Goal: Task Accomplishment & Management: Use online tool/utility

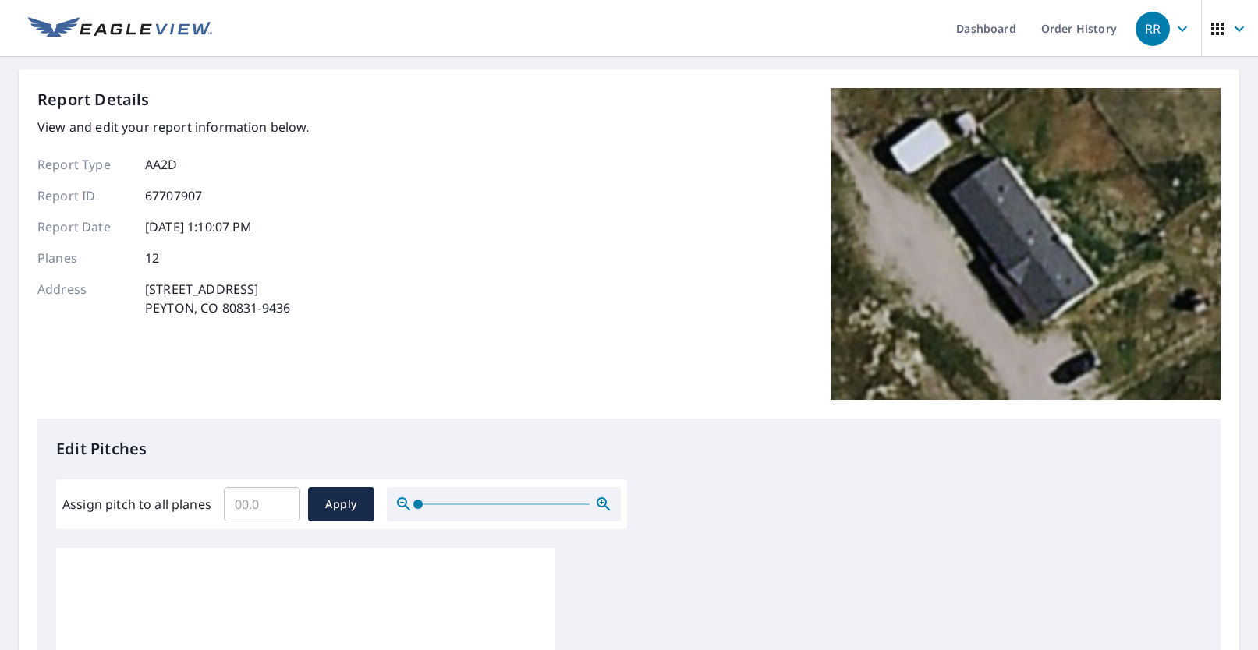
click at [233, 508] on input "Assign pitch to all planes" at bounding box center [262, 505] width 76 height 44
type input "3"
click at [350, 505] on span "Apply" at bounding box center [341, 504] width 41 height 19
type input "3"
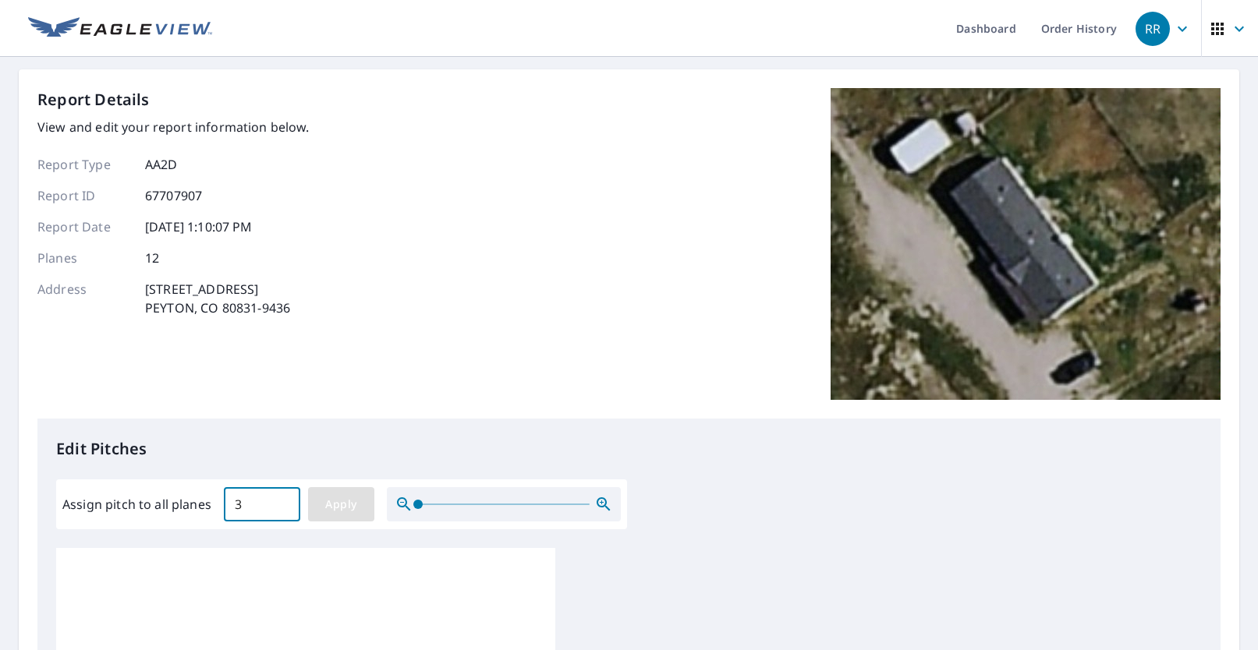
type input "3"
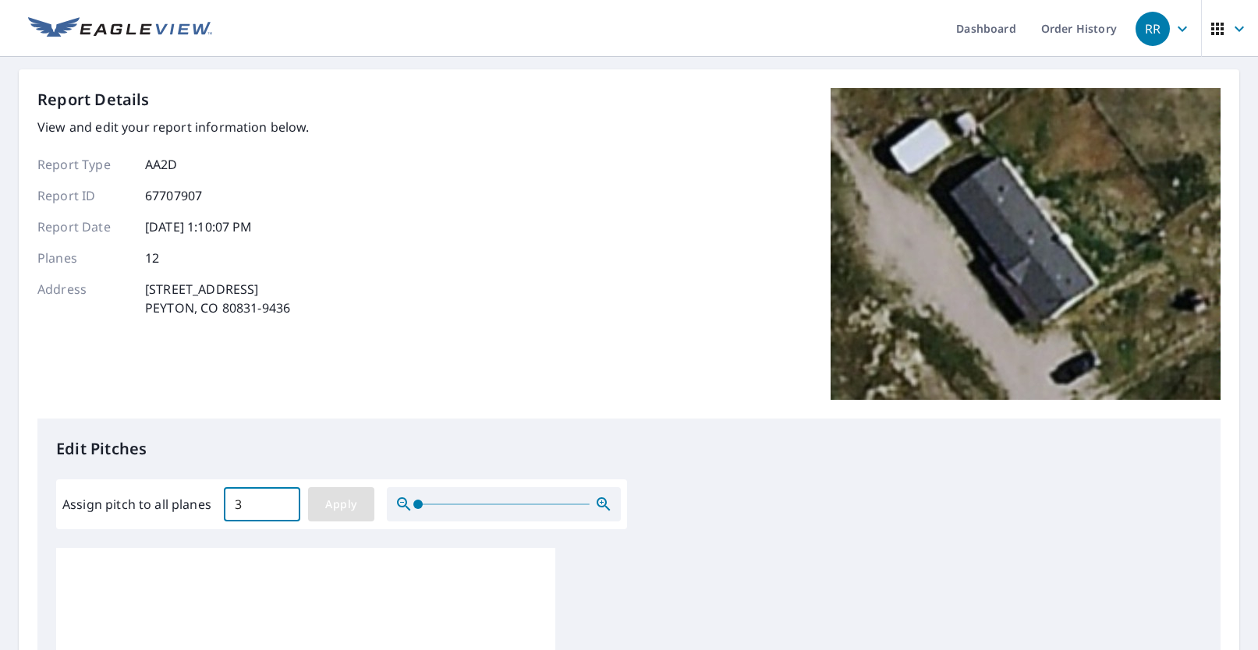
type input "3"
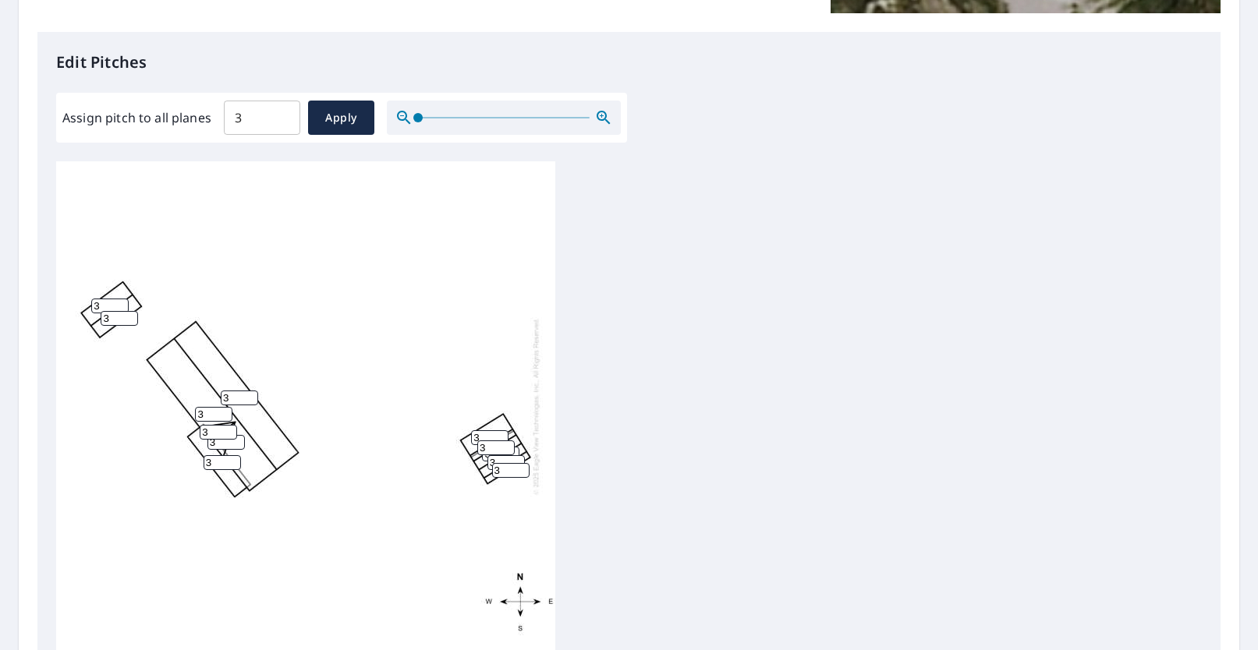
scroll to position [468, 0]
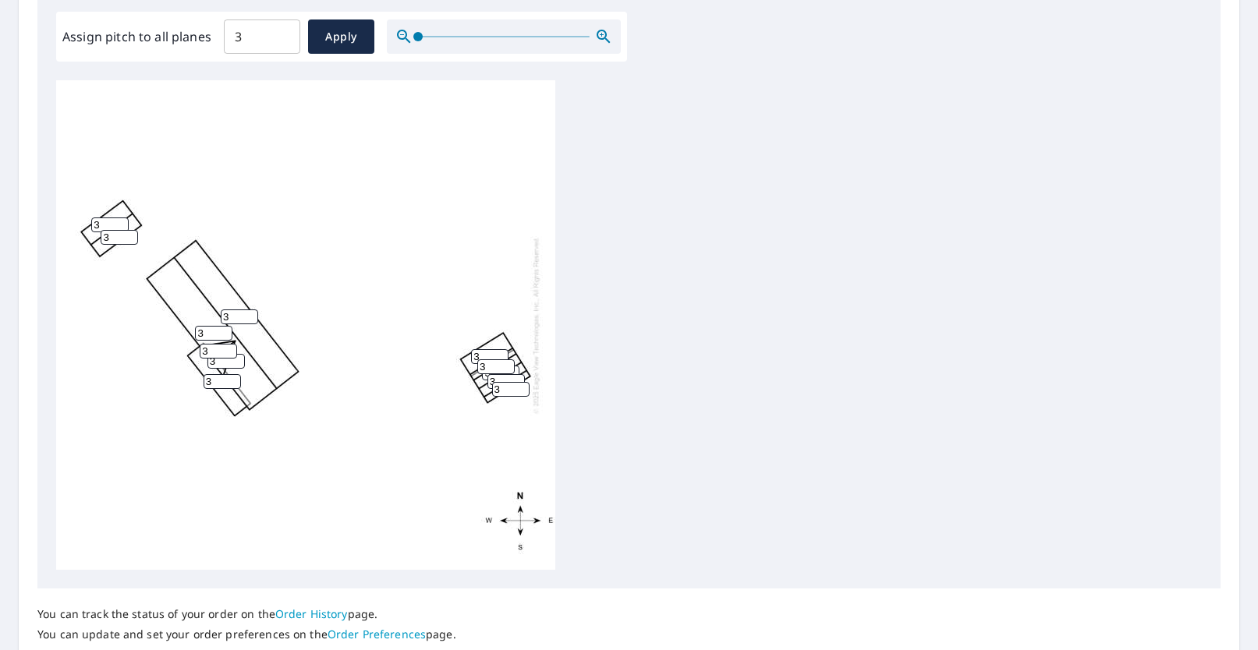
drag, startPoint x: 105, startPoint y: 222, endPoint x: 91, endPoint y: 227, distance: 14.8
click at [91, 227] on input "3" at bounding box center [109, 225] width 37 height 15
type input "4"
drag, startPoint x: 108, startPoint y: 238, endPoint x: 84, endPoint y: 248, distance: 26.2
click at [90, 246] on div "3 3 3 3 4 3 3 3 3 3 3 3" at bounding box center [305, 325] width 499 height 490
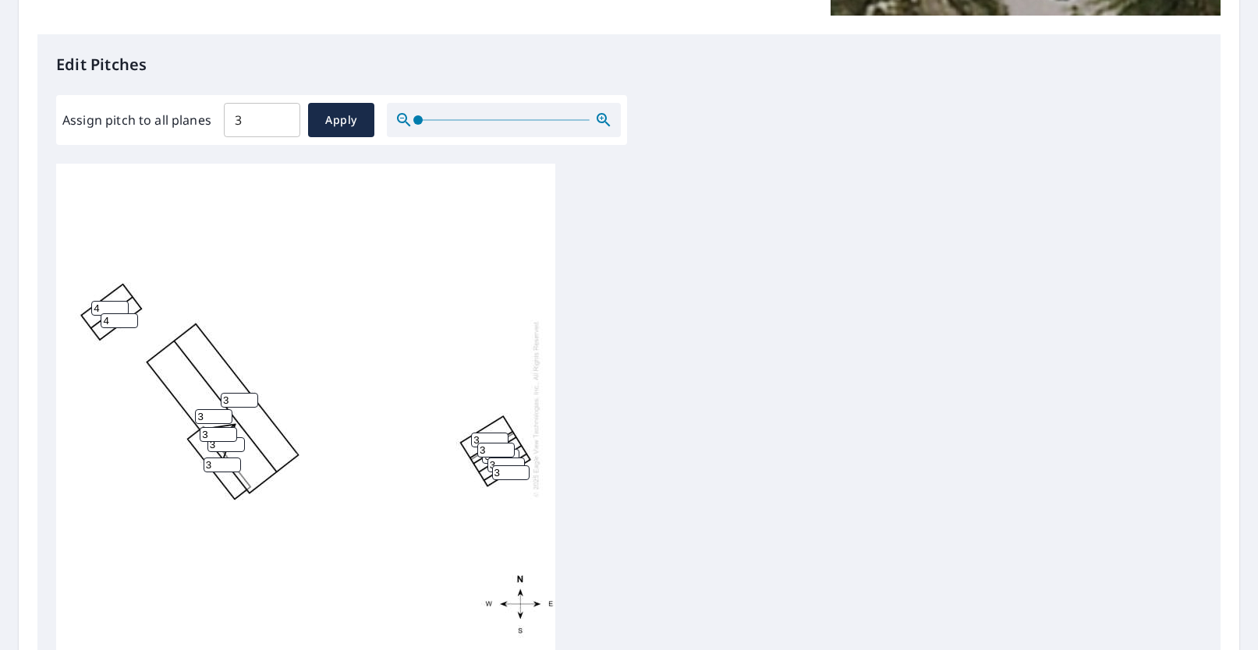
scroll to position [312, 0]
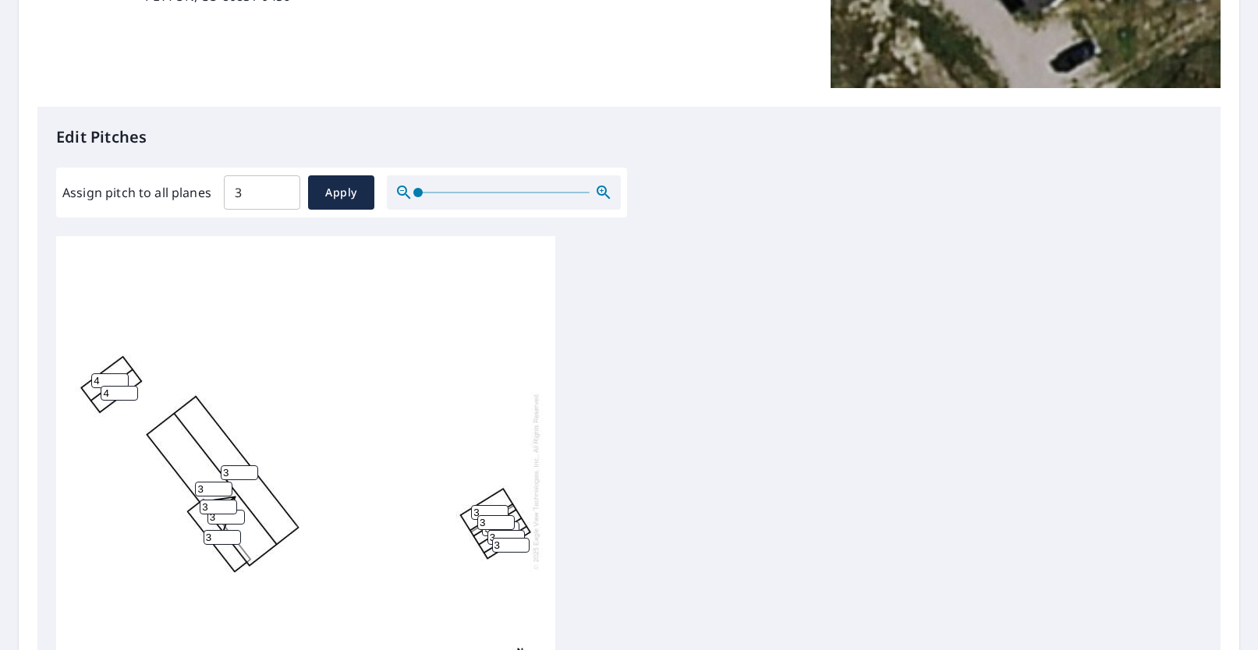
type input "4"
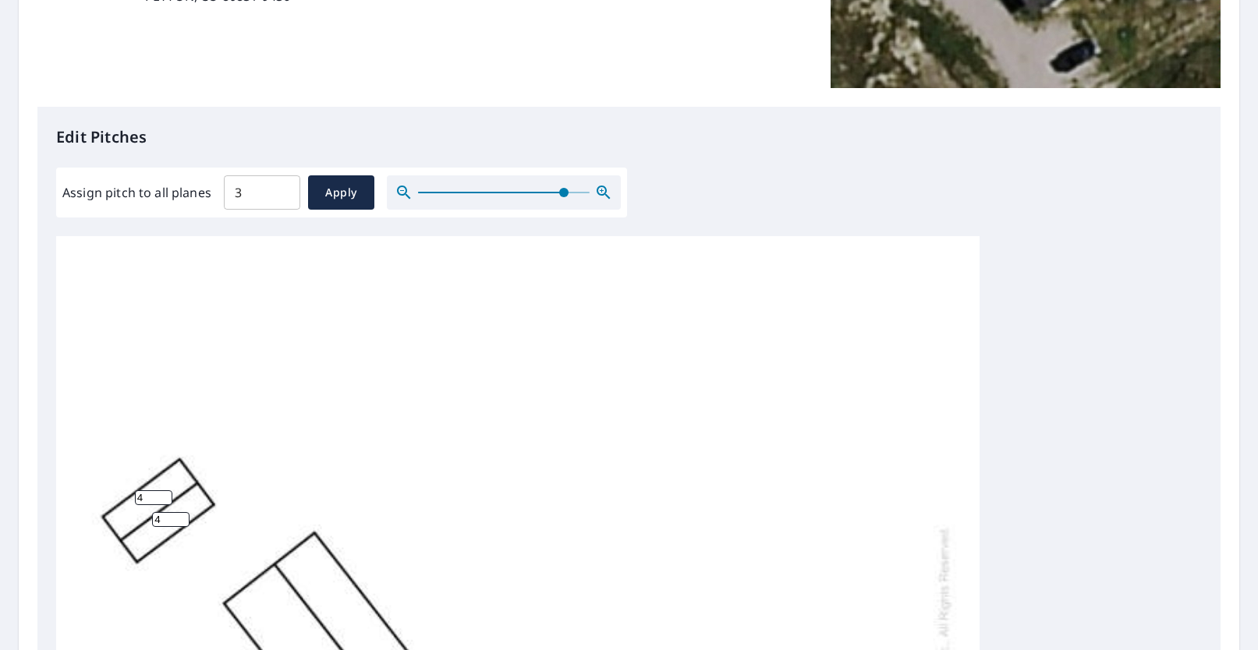
drag, startPoint x: 420, startPoint y: 193, endPoint x: 889, endPoint y: 330, distance: 488.2
click at [563, 197] on span at bounding box center [563, 192] width 9 height 9
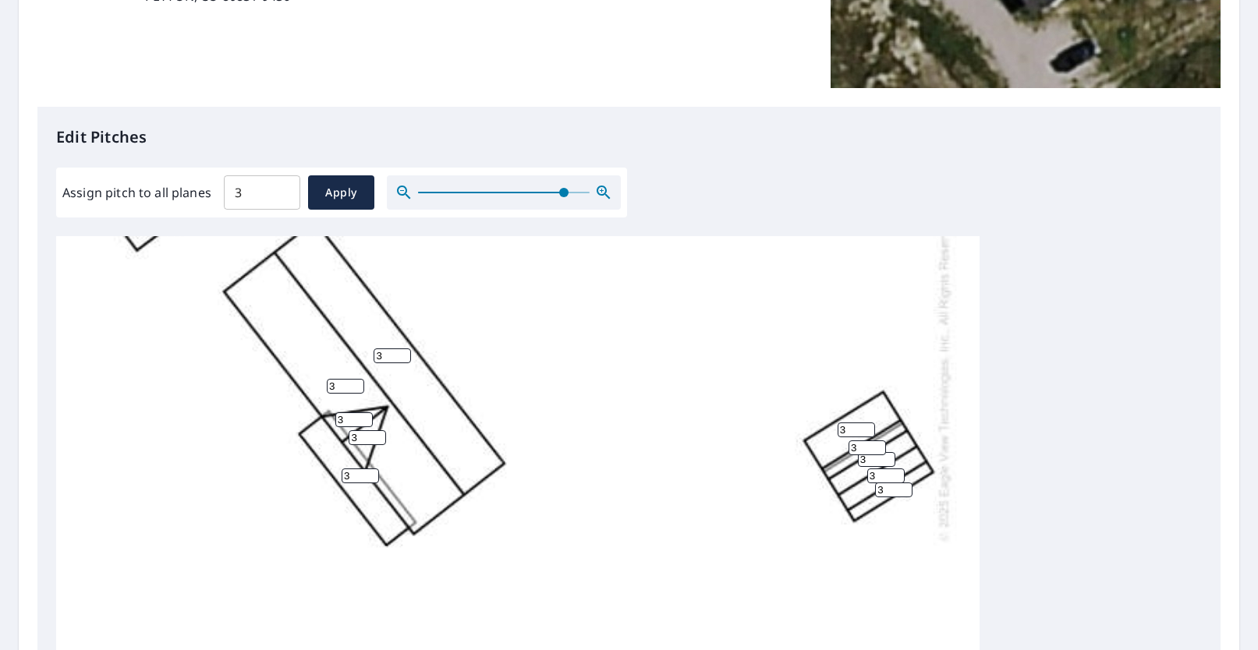
scroll to position [433, 0]
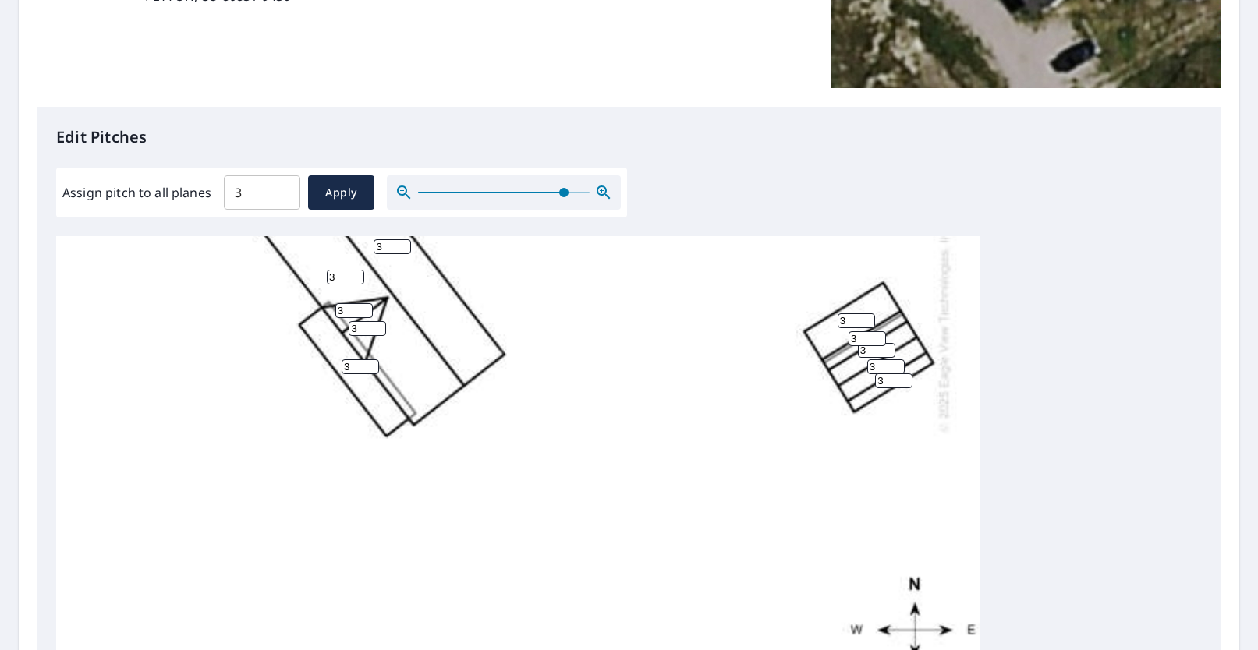
drag, startPoint x: 346, startPoint y: 302, endPoint x: 336, endPoint y: 303, distance: 10.3
click at [336, 303] on input "3" at bounding box center [353, 310] width 37 height 15
type input "5"
drag, startPoint x: 353, startPoint y: 314, endPoint x: 344, endPoint y: 320, distance: 10.2
click at [345, 319] on div "3 3 3 3 4 4 3 3 3 3 3 5" at bounding box center [517, 268] width 923 height 906
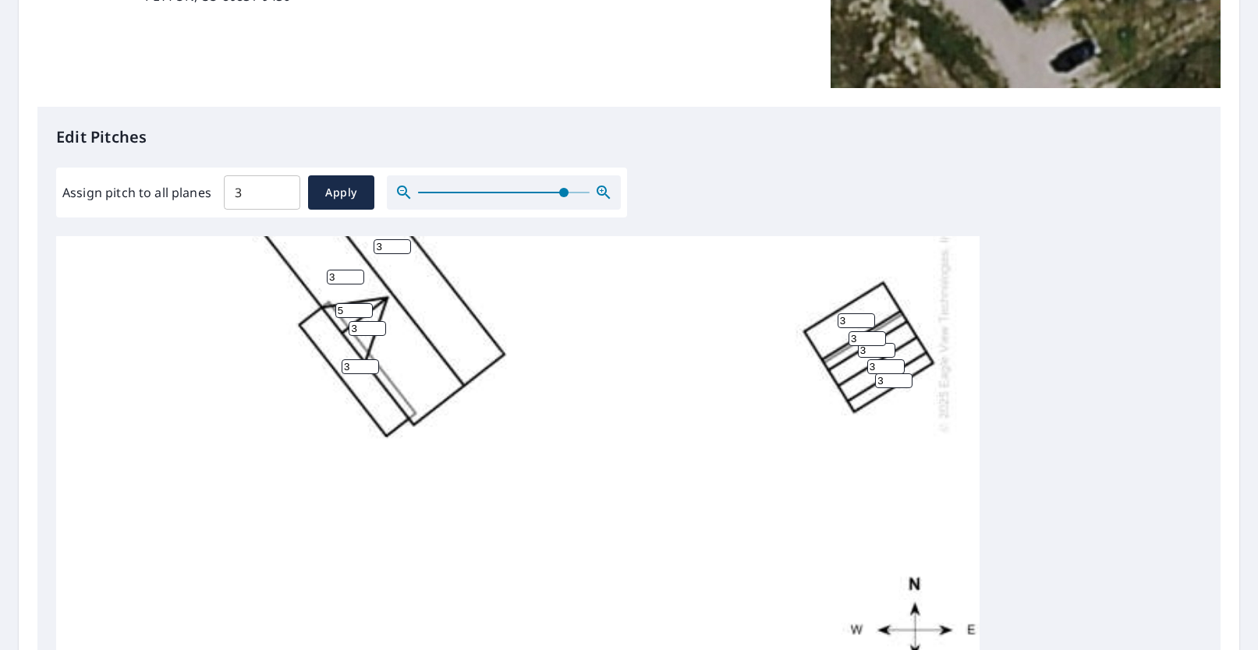
drag, startPoint x: 353, startPoint y: 317, endPoint x: 342, endPoint y: 320, distance: 12.1
click at [347, 318] on div "3 3 3 3 4 4 3 3 3 3 3 5" at bounding box center [517, 268] width 923 height 906
type input "5"
drag, startPoint x: 355, startPoint y: 356, endPoint x: 320, endPoint y: 360, distance: 35.3
click at [327, 359] on div "3 3 3 3 4 4 3 3 3 3 5 5" at bounding box center [517, 268] width 923 height 906
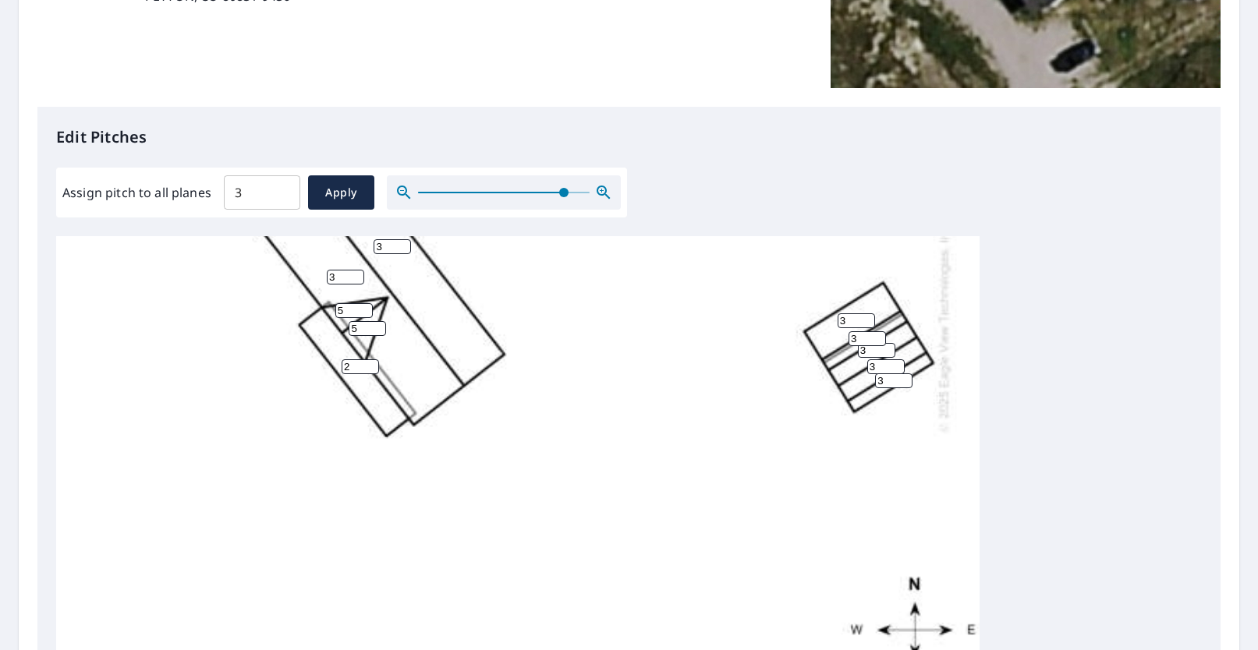
type input "2"
click at [737, 429] on div "3 3 2 3 4 4 3 3 3 3 5 5" at bounding box center [517, 268] width 923 height 906
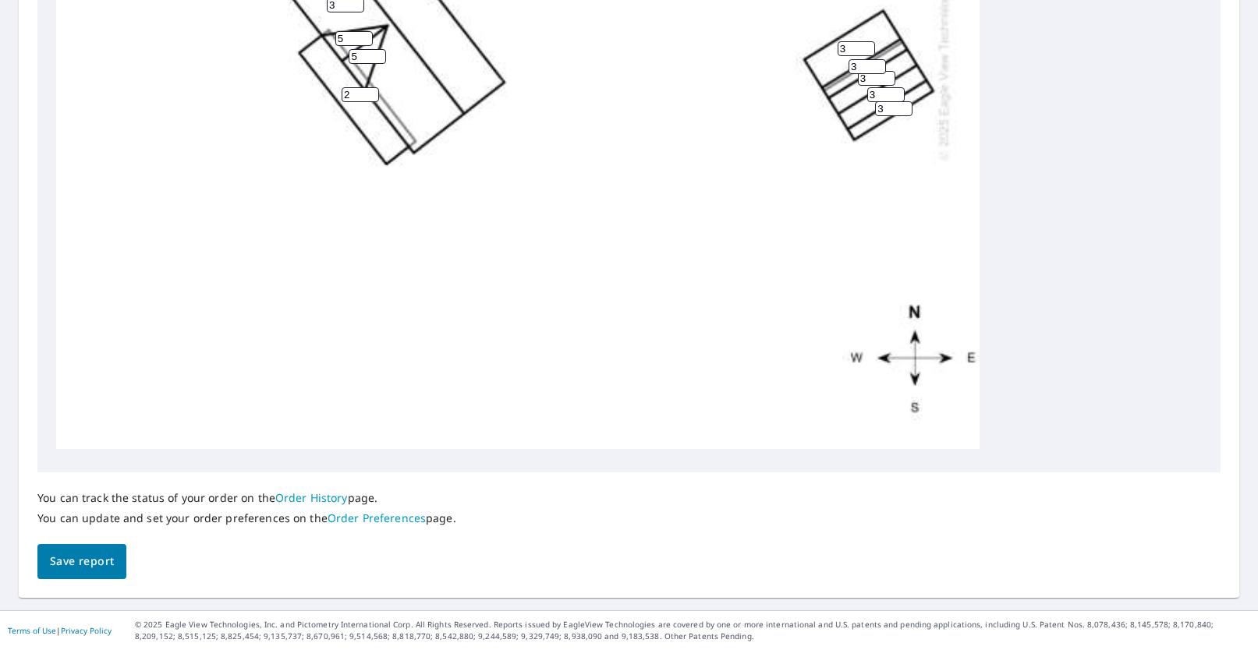
click at [83, 562] on span "Save report" at bounding box center [82, 561] width 64 height 19
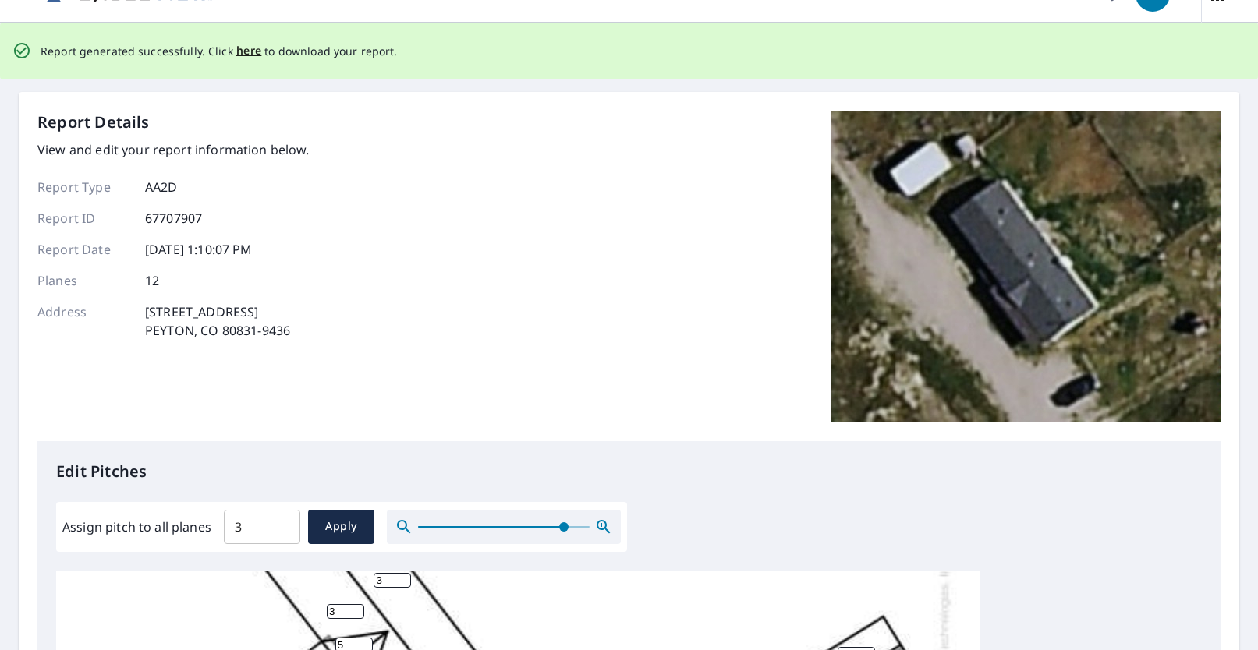
scroll to position [0, 0]
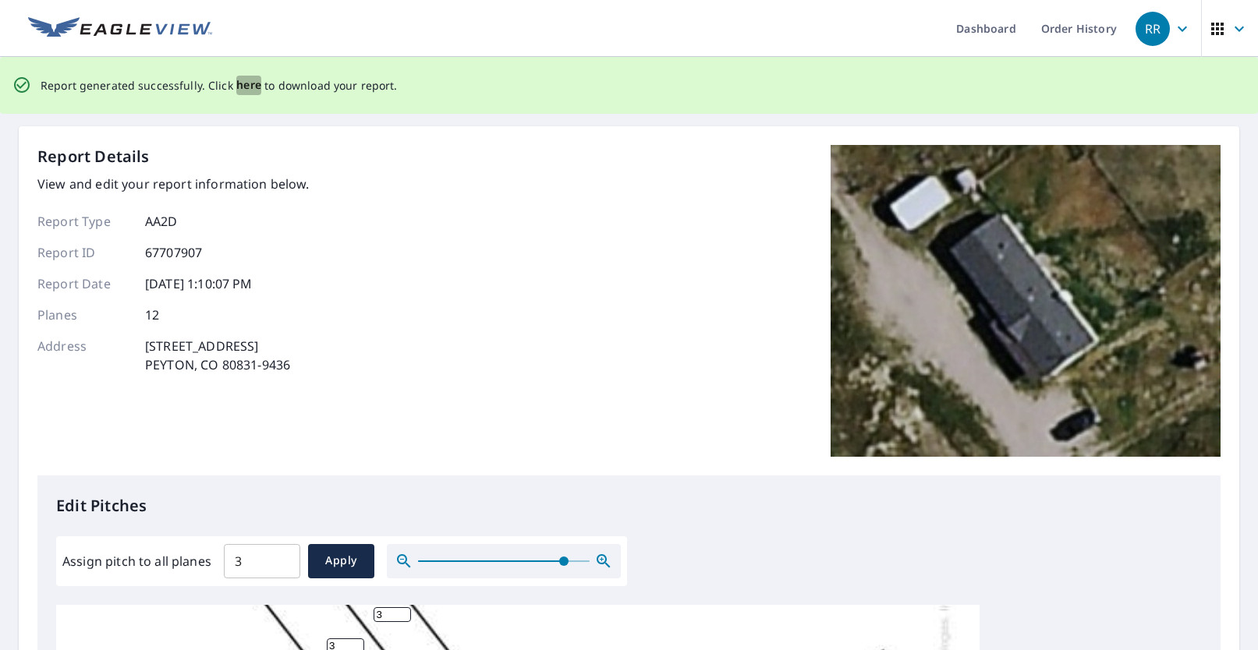
click at [239, 88] on span "here" at bounding box center [249, 85] width 26 height 19
